Goal: Information Seeking & Learning: Find specific fact

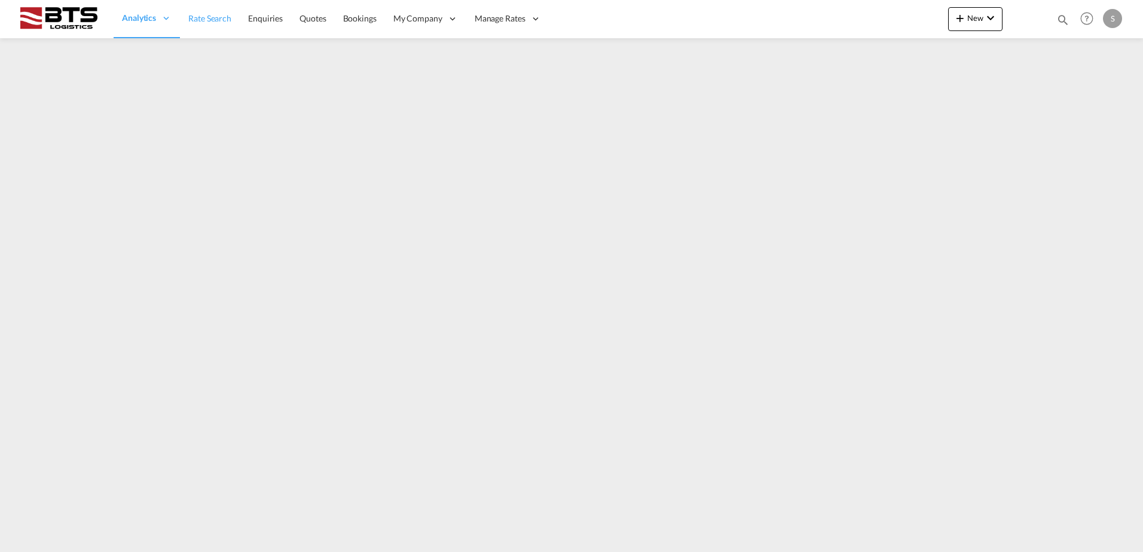
click at [223, 18] on span "Rate Search" at bounding box center [209, 18] width 43 height 10
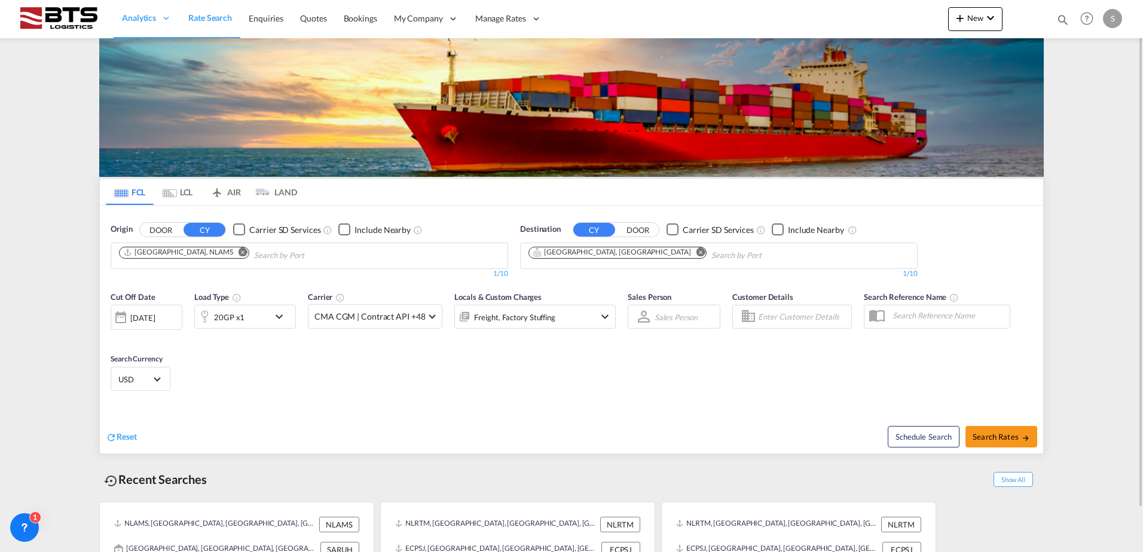
click at [239, 251] on md-icon "Remove" at bounding box center [243, 251] width 9 height 9
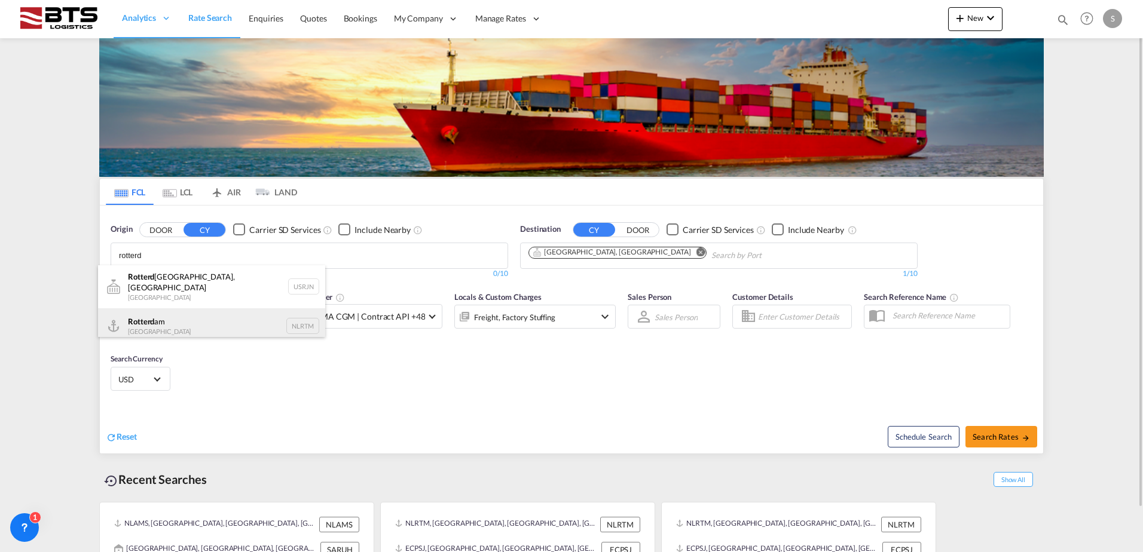
type input "rotterd"
click at [154, 324] on div "Rotterd am [GEOGRAPHIC_DATA] NLRTM" at bounding box center [211, 326] width 227 height 36
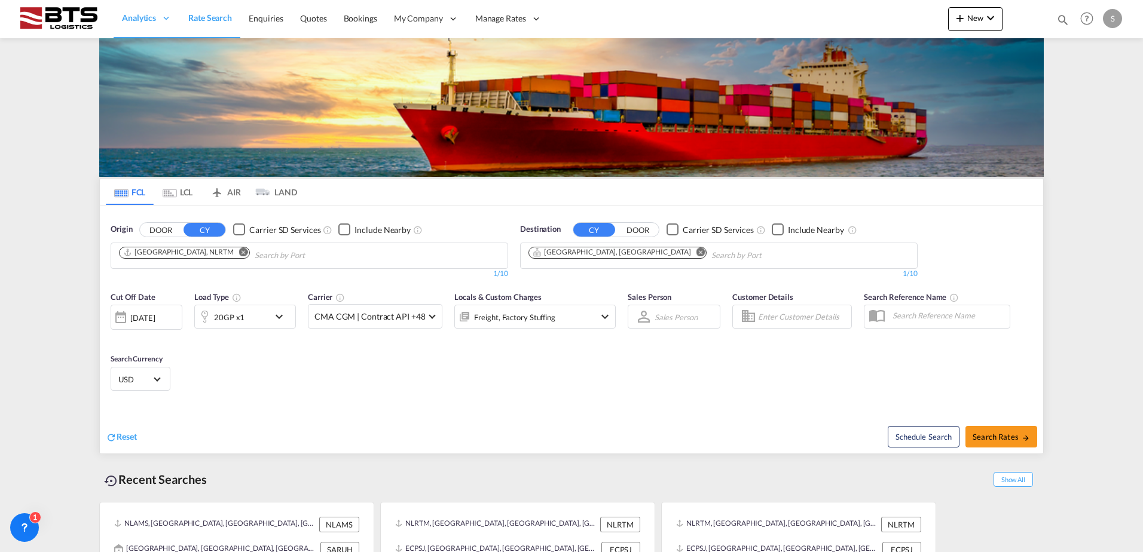
click at [696, 253] on md-icon "Remove" at bounding box center [700, 251] width 9 height 9
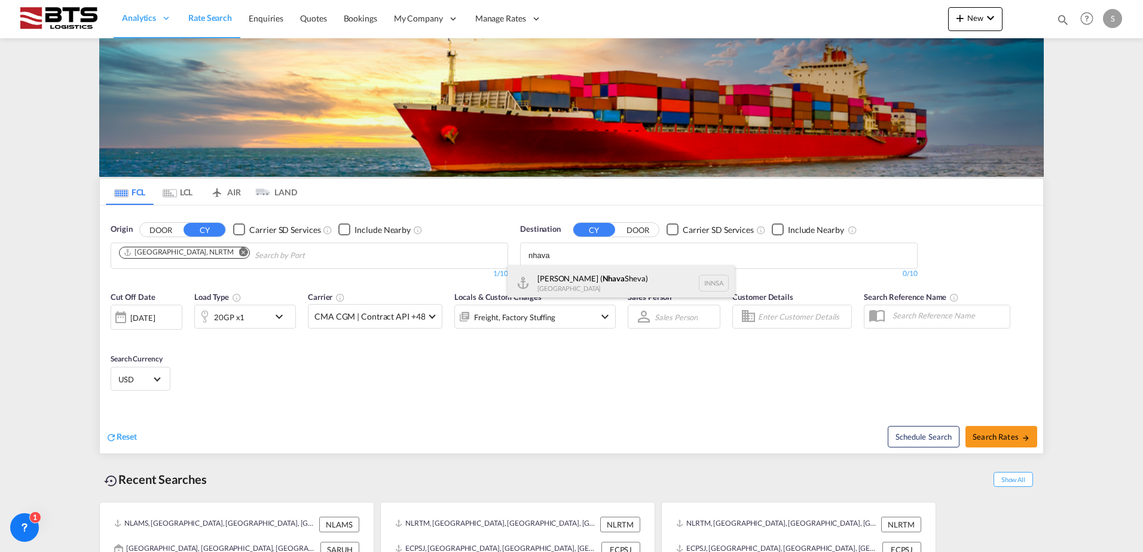
type input "nhava"
click at [598, 280] on div "[PERSON_NAME] ( [GEOGRAPHIC_DATA]) [GEOGRAPHIC_DATA] [GEOGRAPHIC_DATA]" at bounding box center [621, 283] width 227 height 36
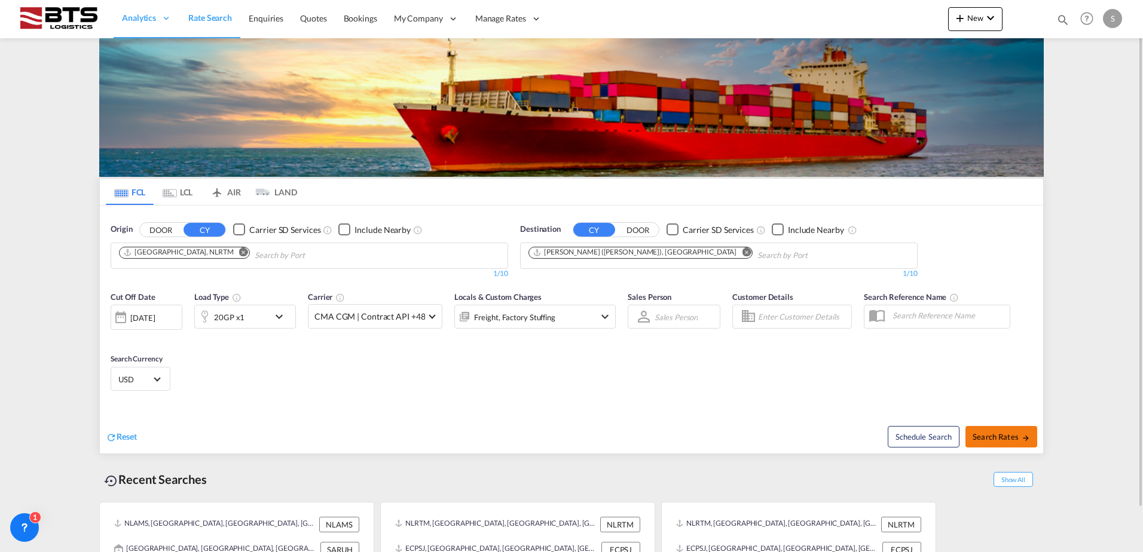
click at [1001, 439] on span "Search Rates" at bounding box center [1001, 437] width 57 height 10
type input "NLRTM to INNSA / [DATE]"
